Goal: Information Seeking & Learning: Learn about a topic

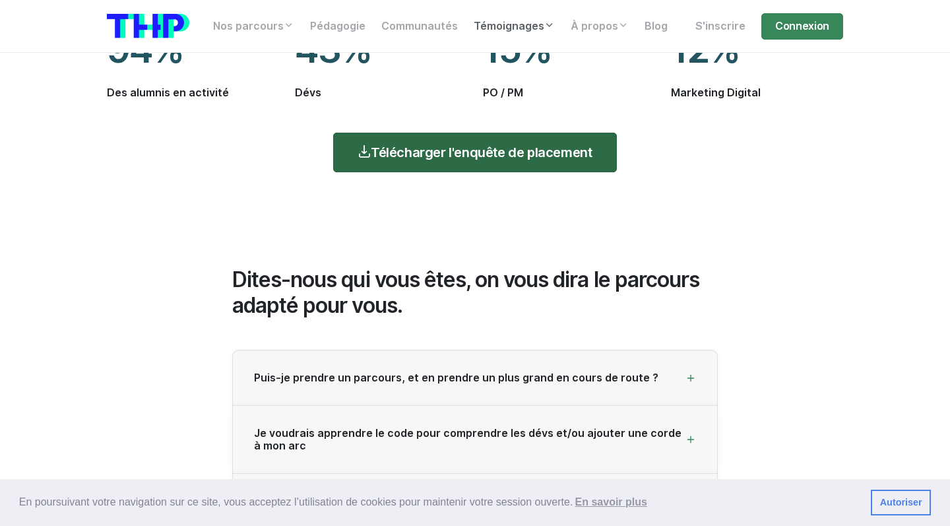
scroll to position [1924, 0]
click at [450, 151] on link "Télécharger l'enquête de placement" at bounding box center [474, 153] width 283 height 40
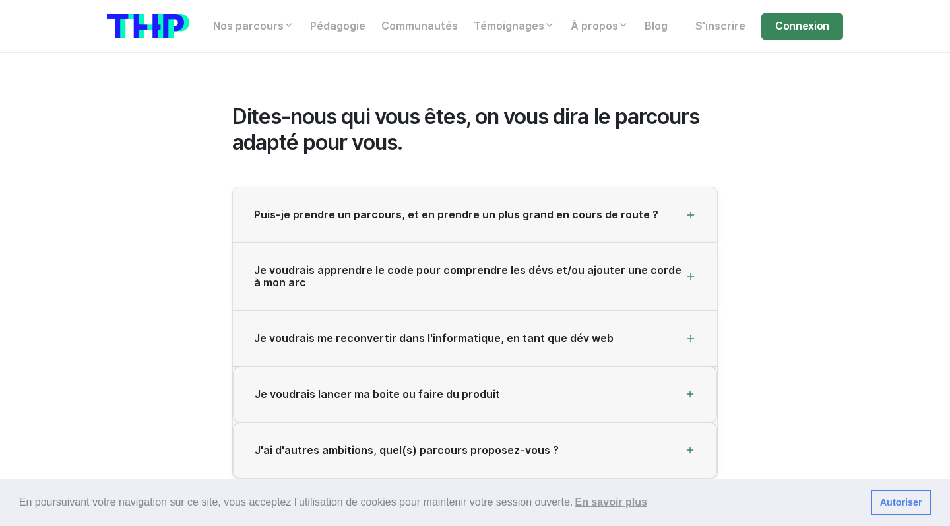
scroll to position [2086, 0]
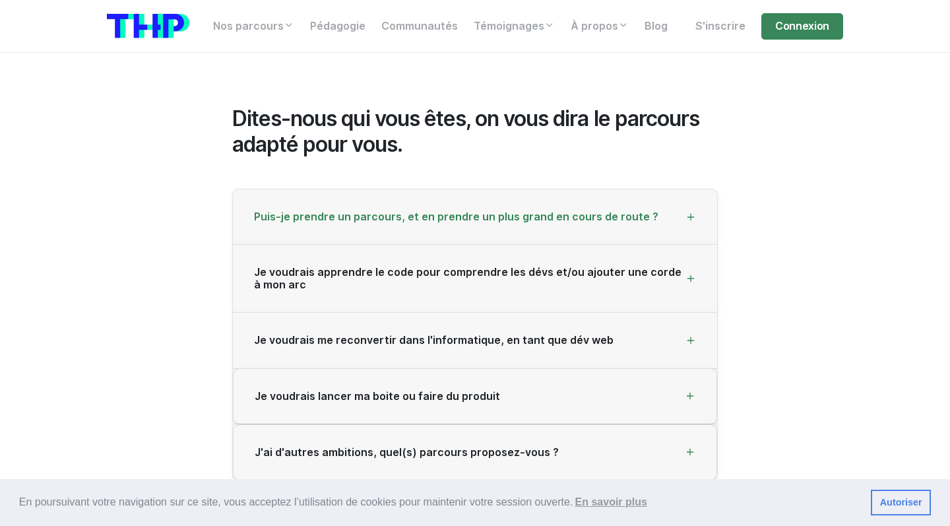
click at [422, 211] on span "Puis-je prendre un parcours, et en prendre un plus grand en cours de route ?" at bounding box center [456, 216] width 404 height 13
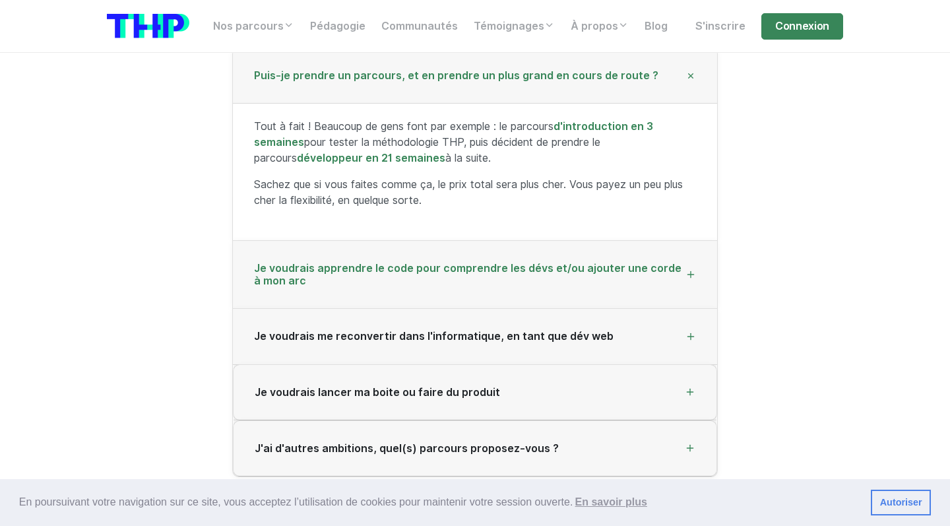
scroll to position [2274, 0]
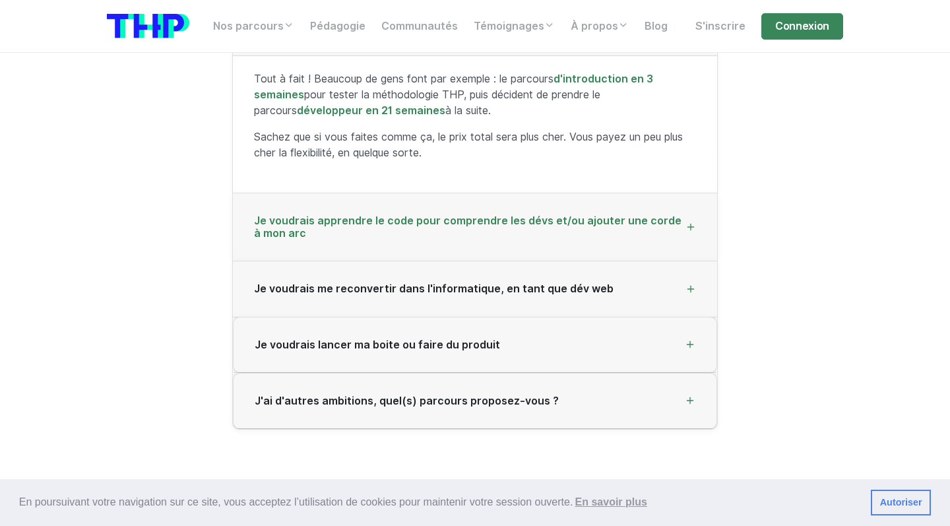
click at [408, 228] on span "Je voudrais apprendre le code pour comprendre les dévs et/ou ajouter une corde …" at bounding box center [469, 226] width 431 height 25
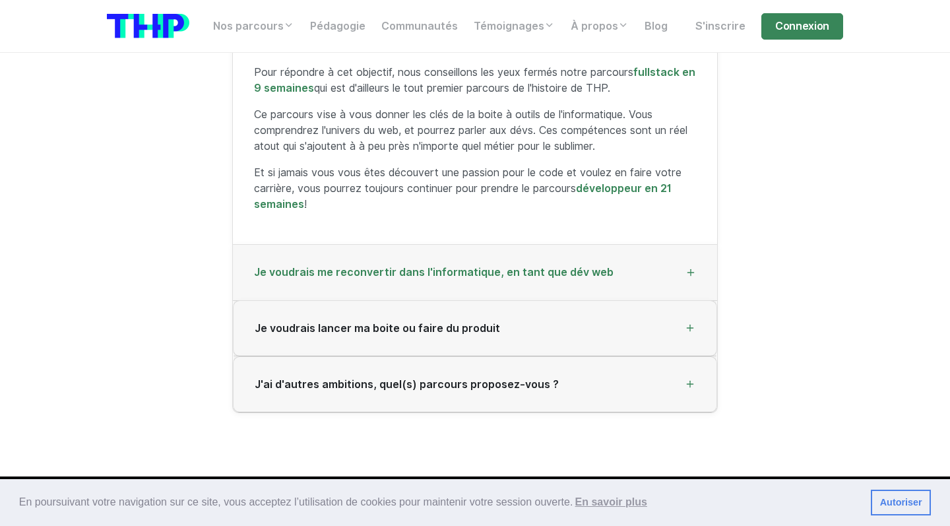
scroll to position [2350, 0]
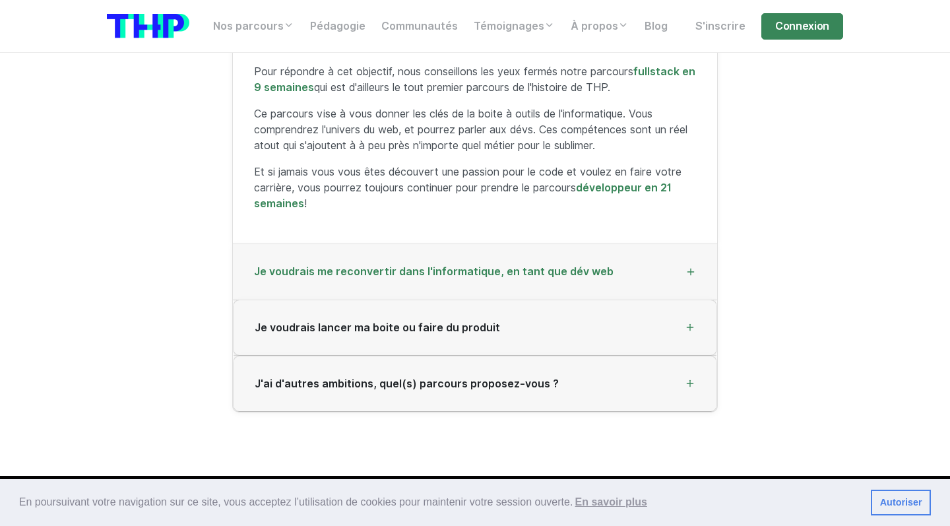
click at [456, 294] on div "Je voudrais me reconvertir dans l'informatique, en tant que dév web" at bounding box center [475, 271] width 484 height 55
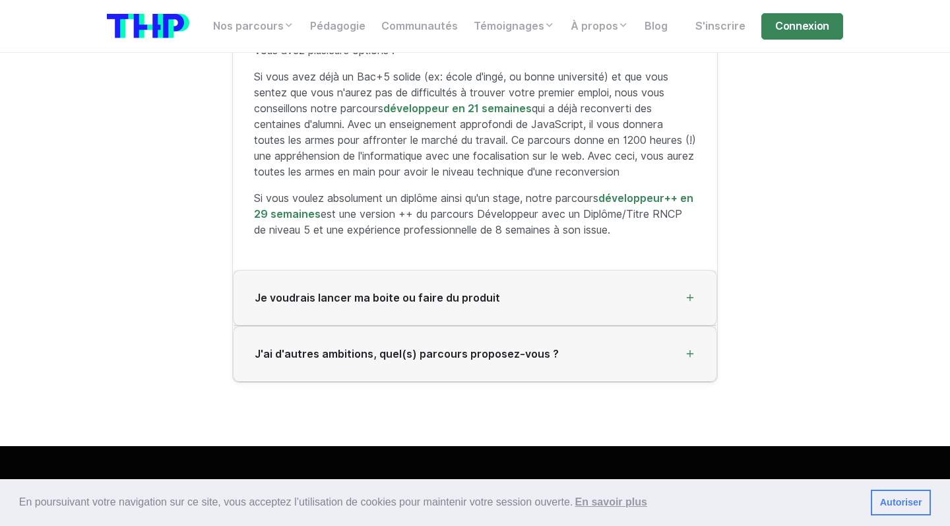
scroll to position [2426, 0]
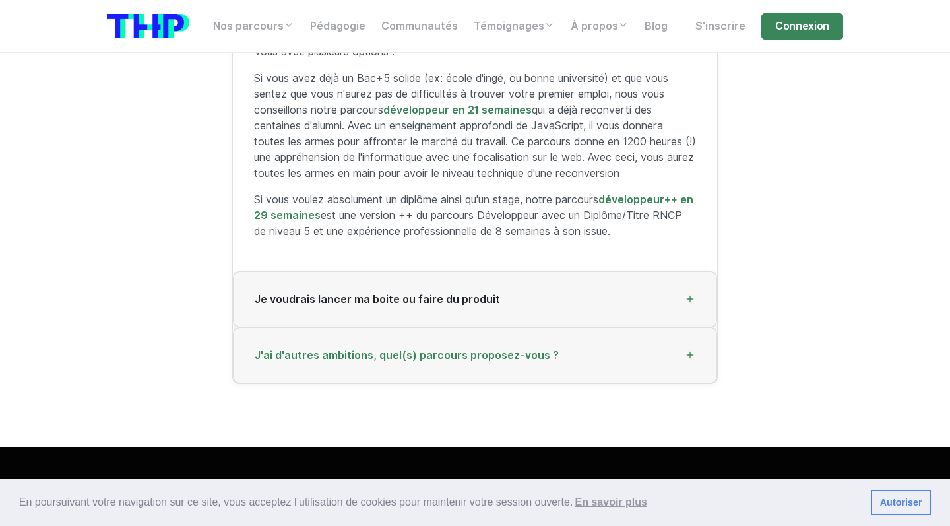
click at [460, 349] on span "J'ai d'autres ambitions, quel(s) parcours proposez-vous ?" at bounding box center [407, 355] width 304 height 13
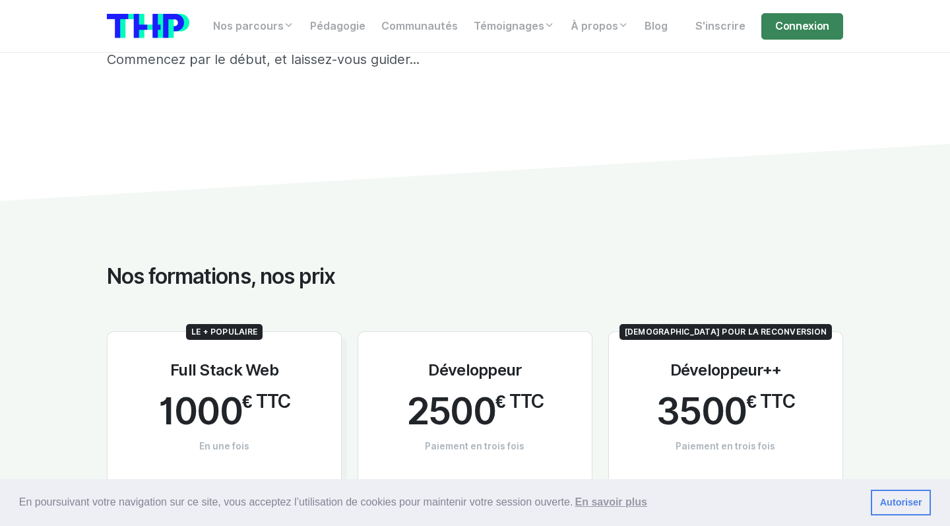
scroll to position [118, 0]
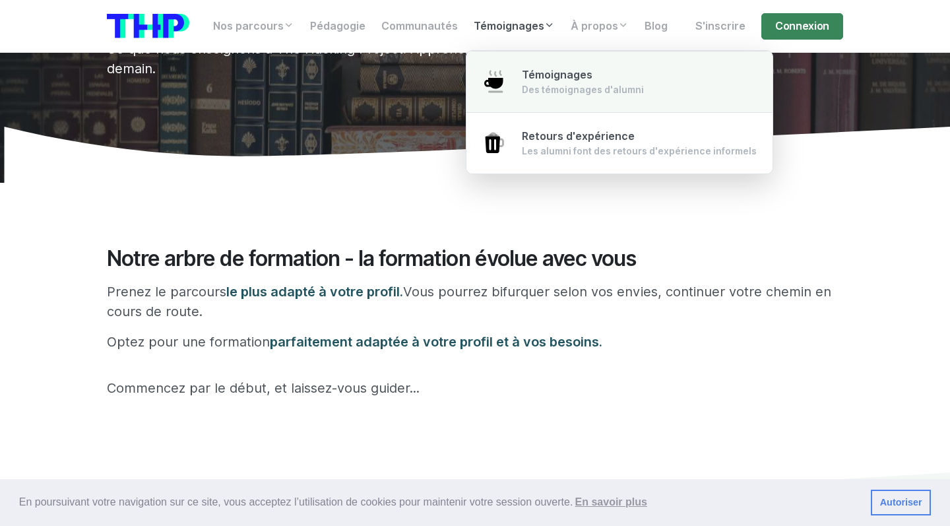
click at [516, 80] on link "Témoignages Des témoignages d'alumni" at bounding box center [619, 82] width 306 height 62
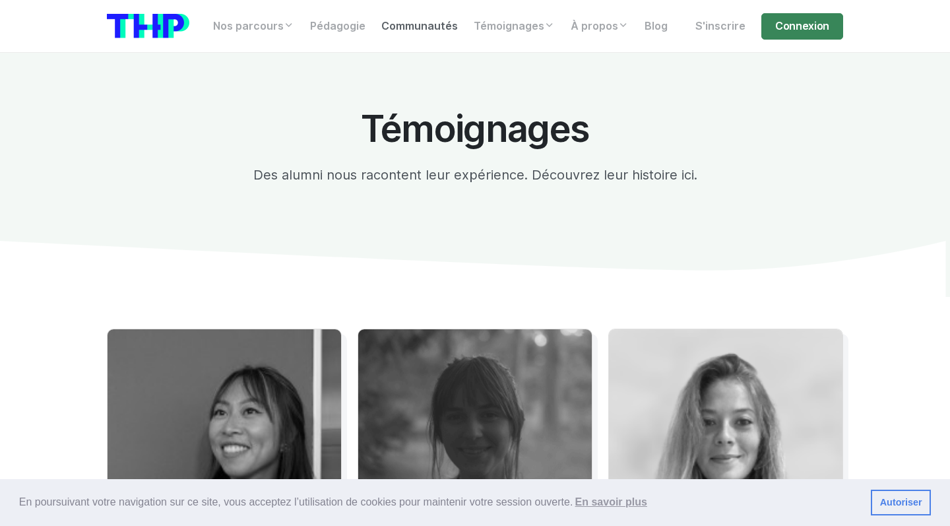
click at [423, 24] on link "Communautés" at bounding box center [419, 26] width 92 height 26
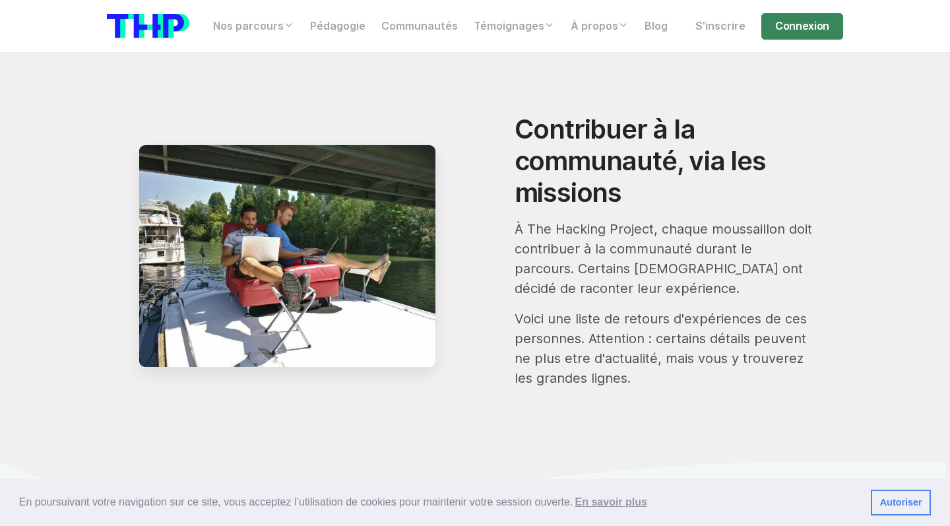
scroll to position [644, 0]
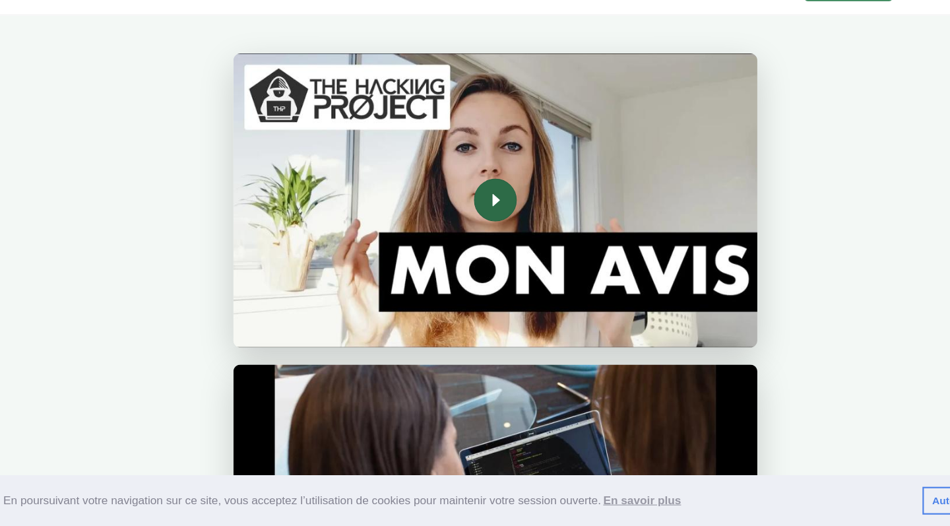
click at [474, 204] on link "Icon For Play" at bounding box center [475, 224] width 40 height 40
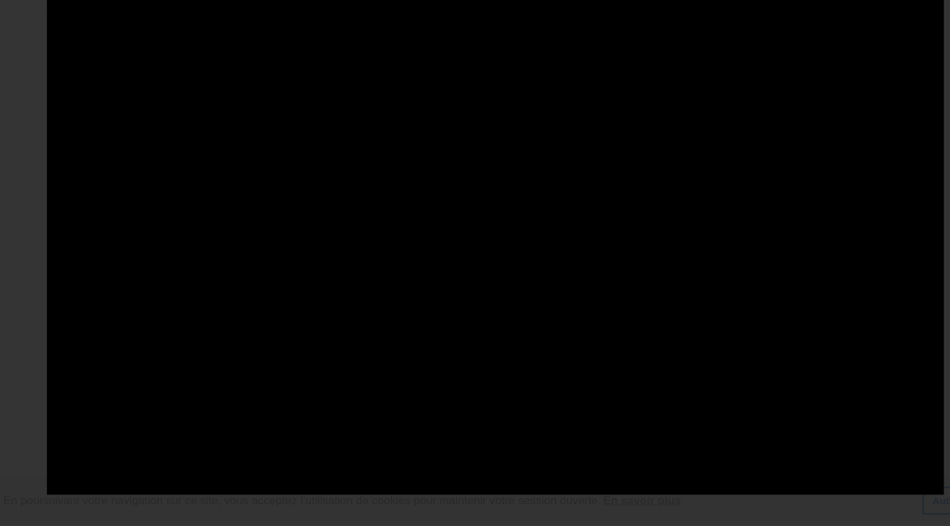
scroll to position [1605, 0]
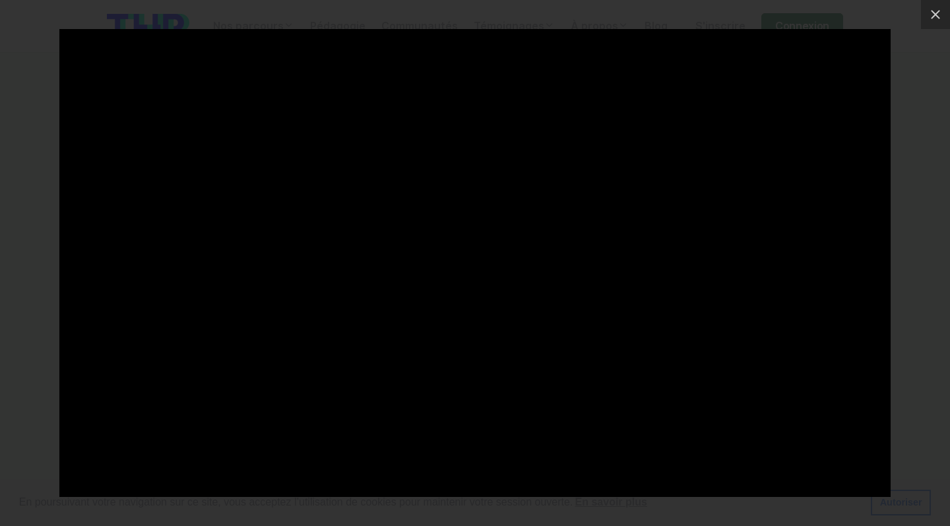
click at [10, 207] on div at bounding box center [475, 263] width 950 height 526
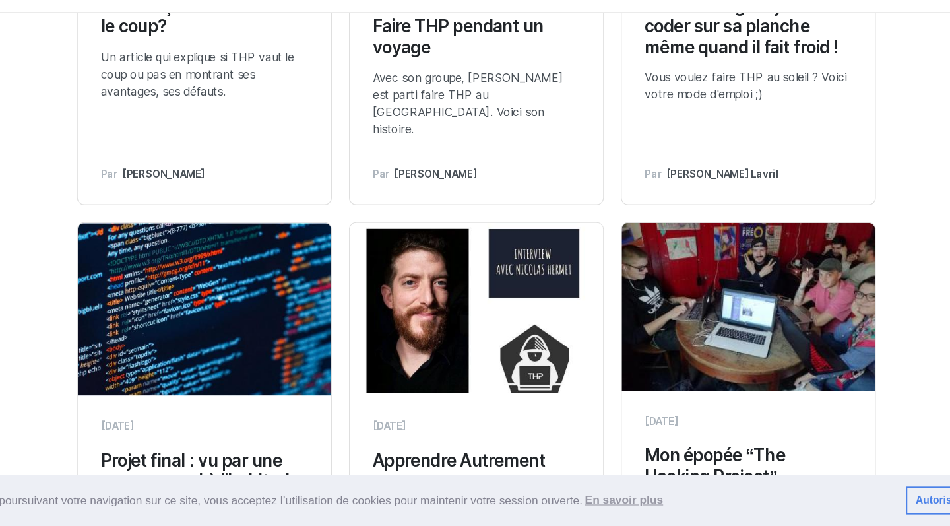
scroll to position [3489, 0]
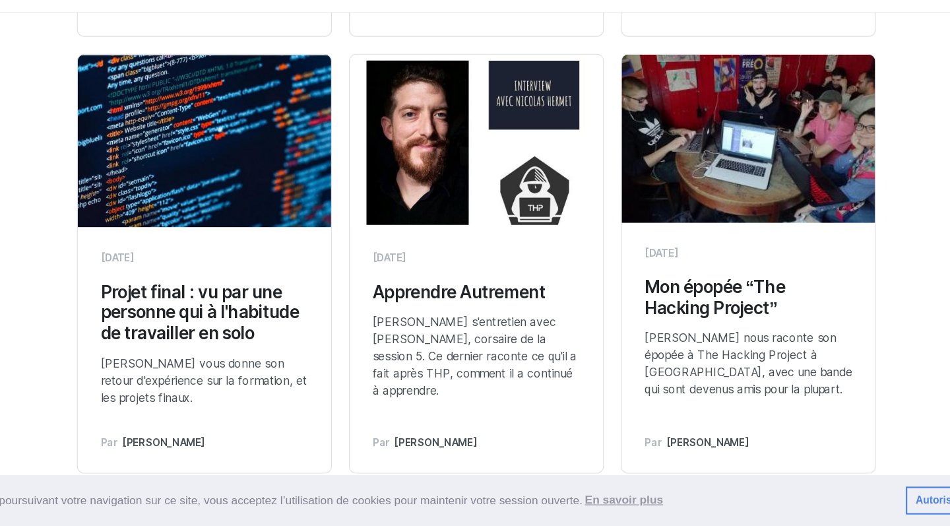
click at [646, 247] on div "14 octobre 2018 Mon épopée “The Hacking Project” Thomas nous raconte son épopée…" at bounding box center [726, 362] width 234 height 230
click at [644, 297] on h3 "Mon épopée “The Hacking Project”" at bounding box center [725, 316] width 191 height 38
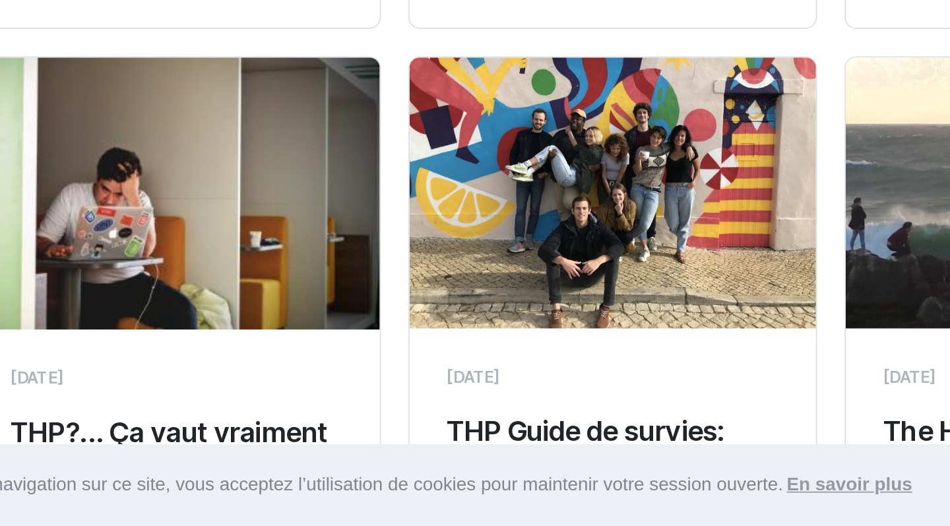
scroll to position [2914, 0]
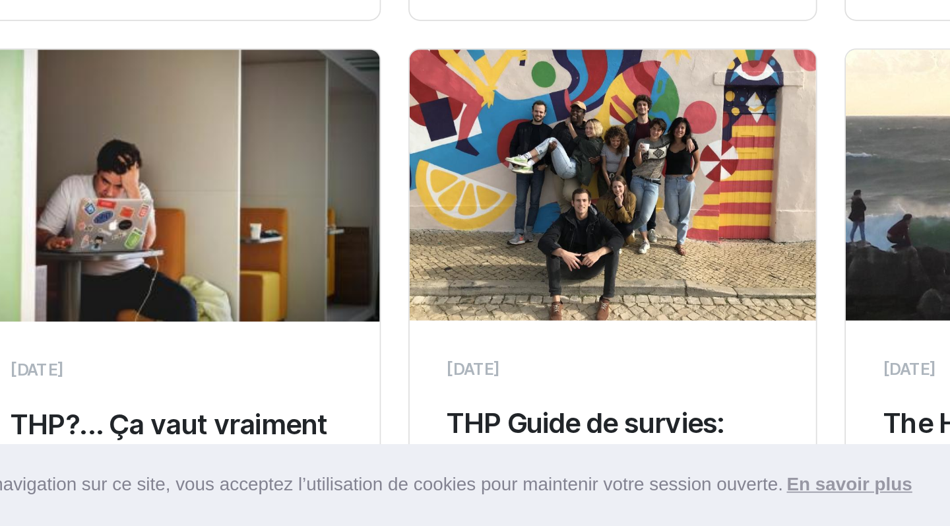
click at [358, 252] on img at bounding box center [475, 330] width 234 height 156
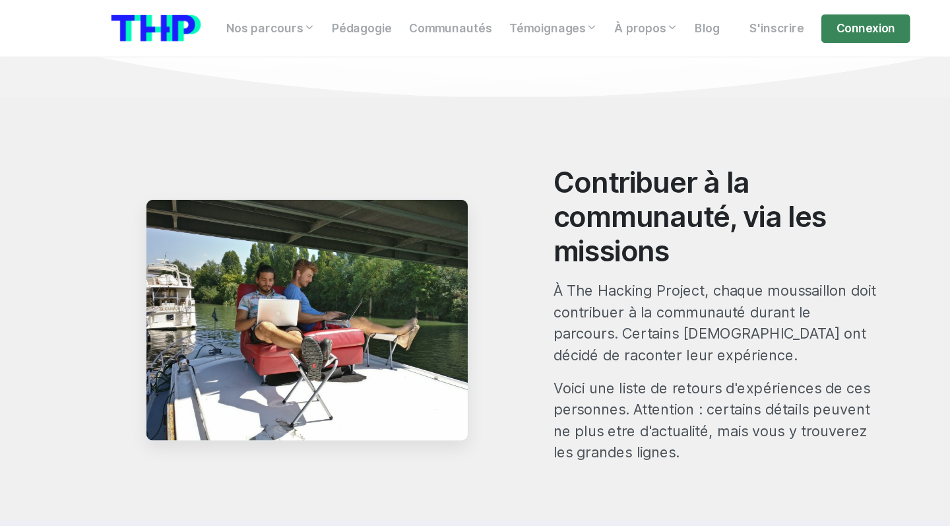
scroll to position [694, 0]
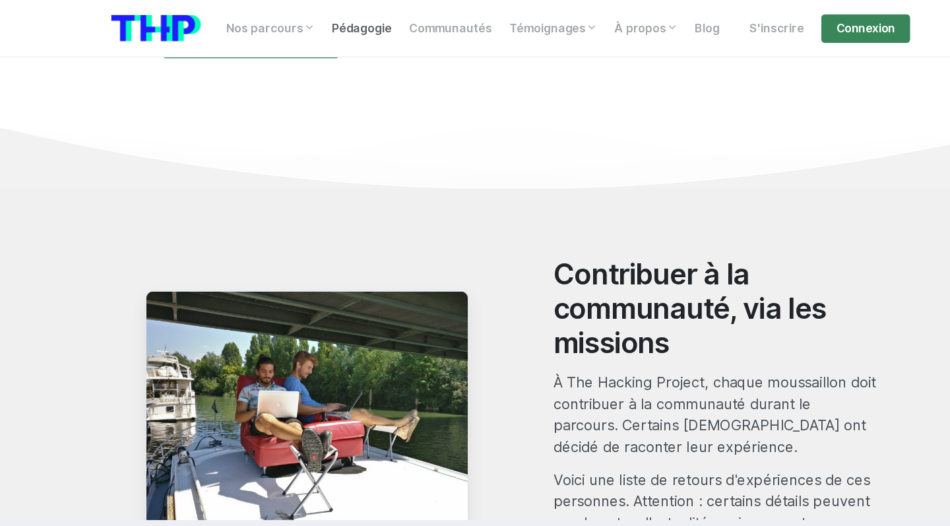
click at [343, 27] on link "Pédagogie" at bounding box center [337, 26] width 71 height 26
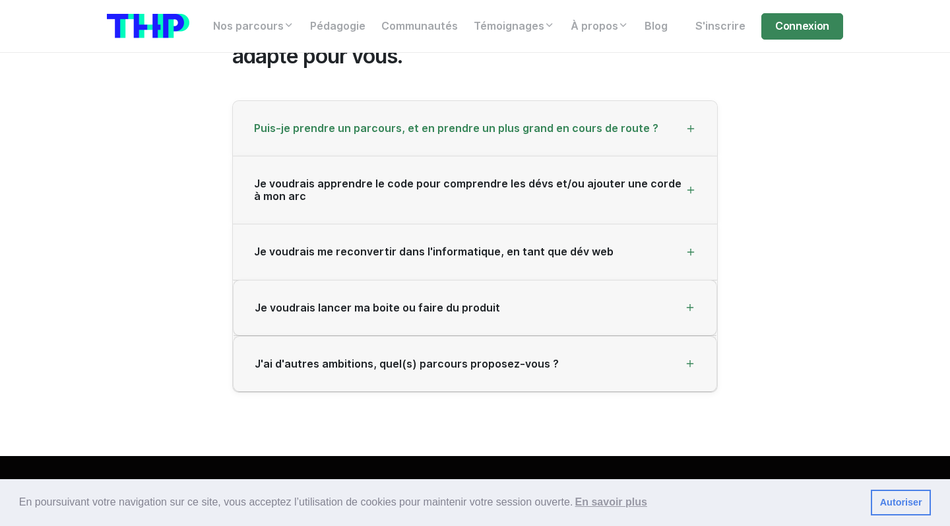
scroll to position [2176, 0]
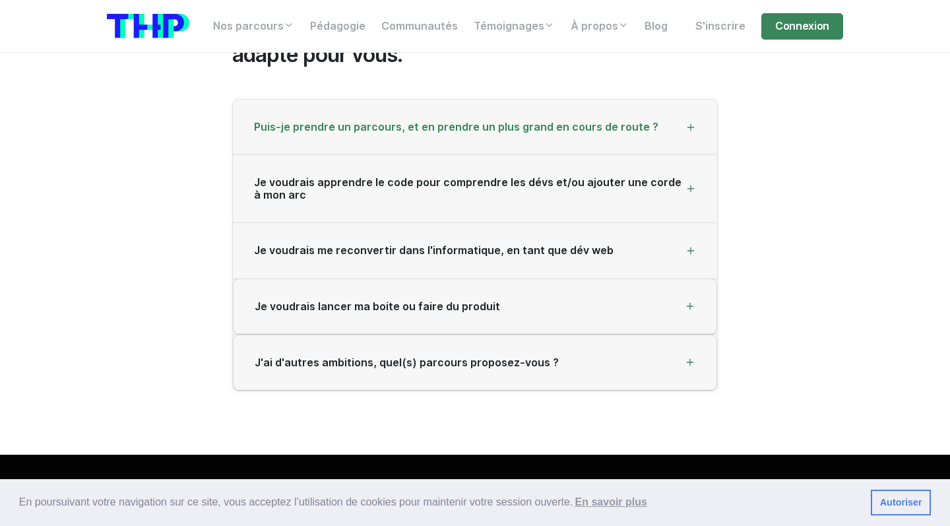
click at [555, 148] on div "Puis-je prendre un parcours, et en prendre un plus grand en cours de route ?" at bounding box center [475, 127] width 484 height 55
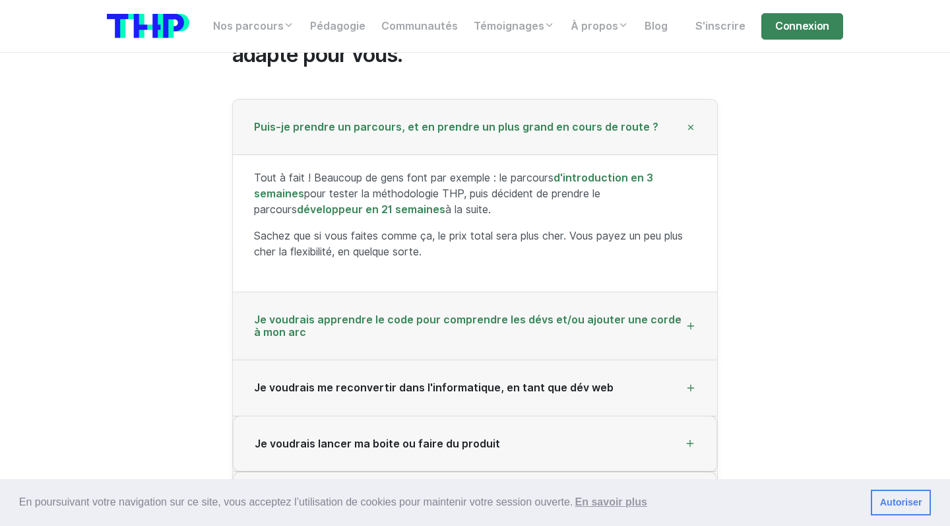
click at [501, 315] on span "Je voudrais apprendre le code pour comprendre les dévs et/ou ajouter une corde …" at bounding box center [469, 325] width 431 height 25
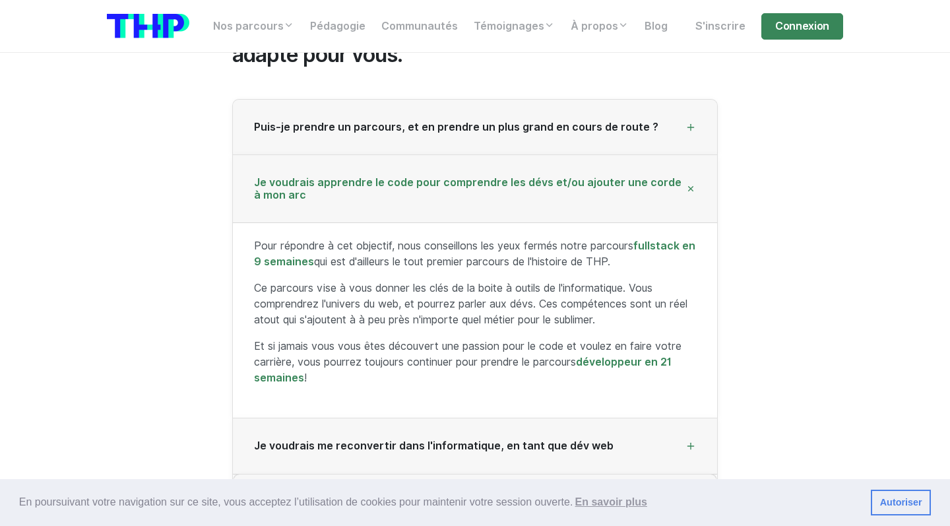
click at [530, 200] on div "Je voudrais apprendre le code pour comprendre les dévs et/ou ajouter une corde …" at bounding box center [475, 189] width 484 height 68
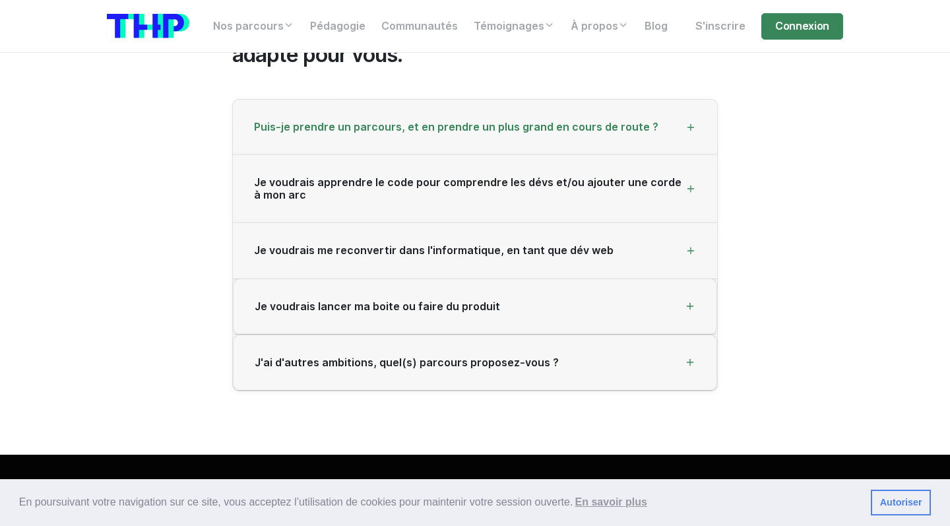
click at [550, 149] on div "Puis-je prendre un parcours, et en prendre un plus grand en cours de route ?" at bounding box center [475, 127] width 484 height 55
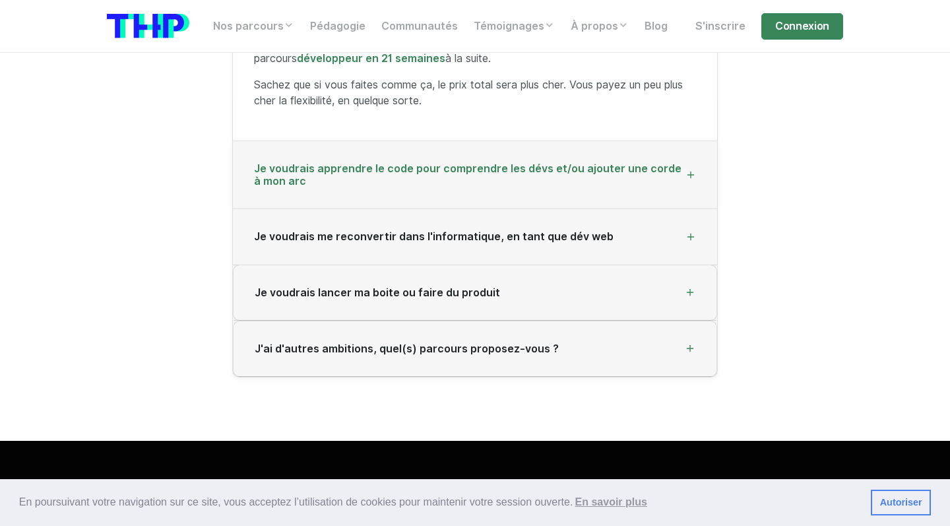
scroll to position [2346, 0]
